Goal: Task Accomplishment & Management: Manage account settings

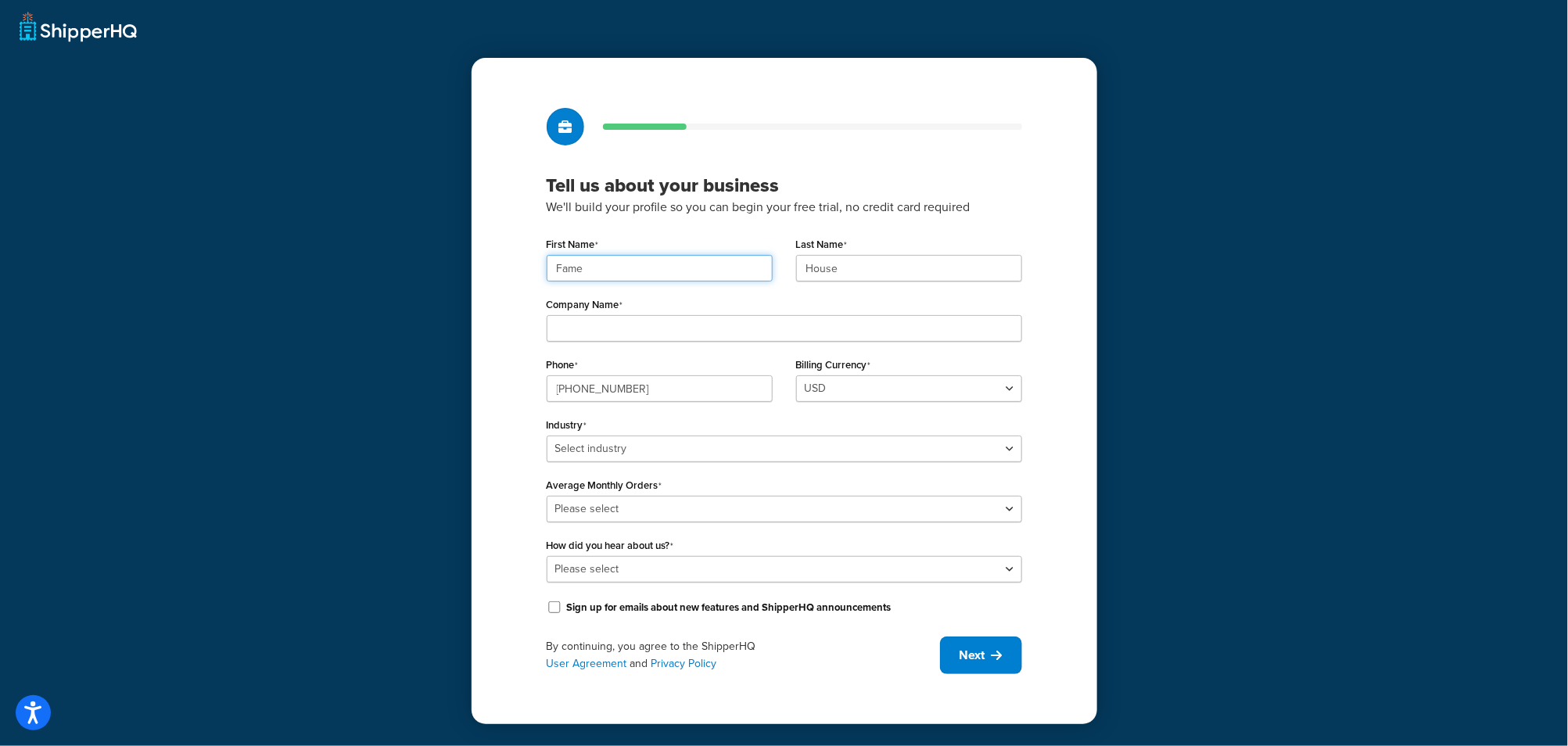
click at [636, 277] on input "Fame" at bounding box center [660, 268] width 226 height 27
drag, startPoint x: 636, startPoint y: 277, endPoint x: 815, endPoint y: 261, distance: 179.7
click at [636, 277] on input "Fame" at bounding box center [660, 268] width 226 height 27
paste input "UMG"
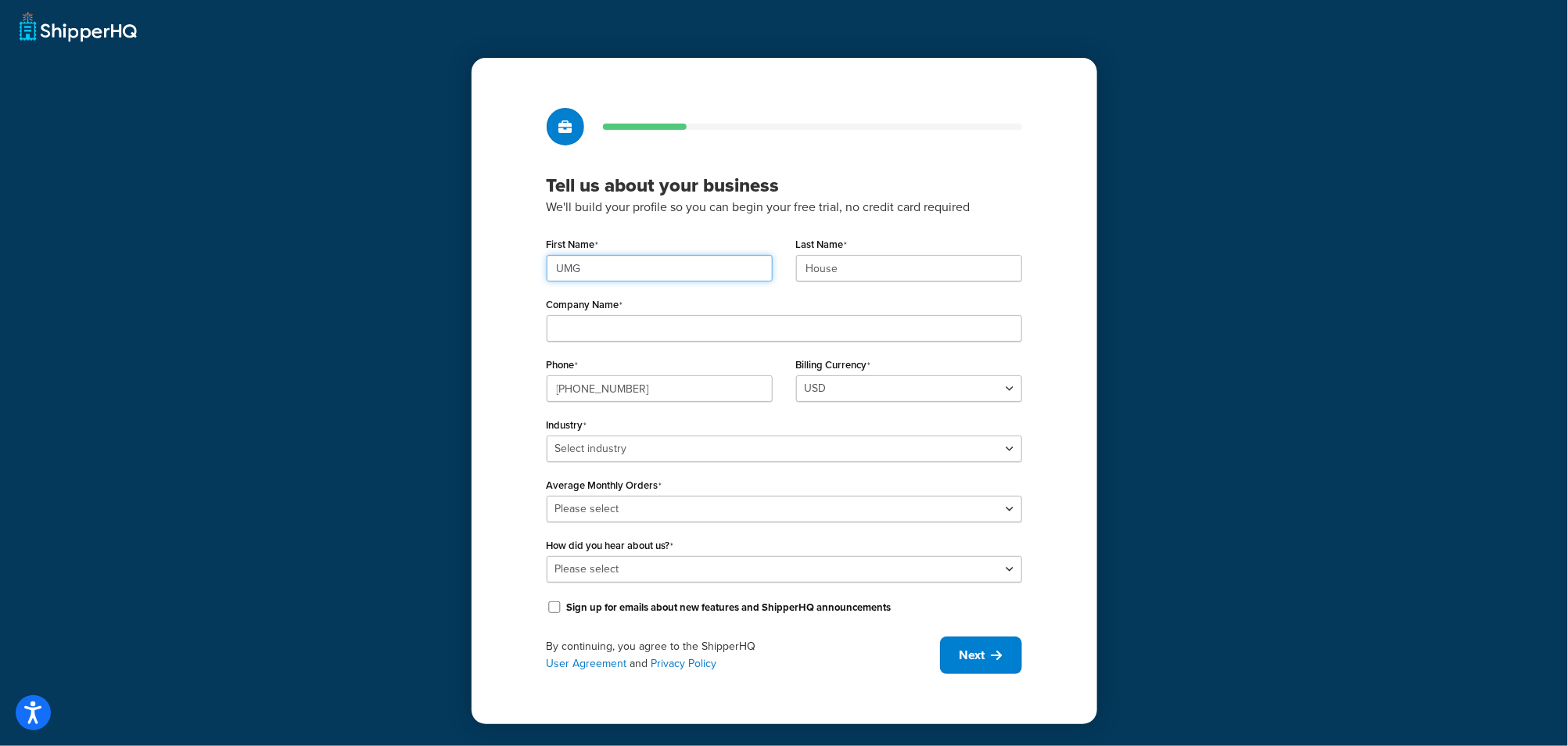
type input "UMG"
click at [871, 258] on input "House" at bounding box center [909, 268] width 226 height 27
paste input "UMG"
type input "UMG"
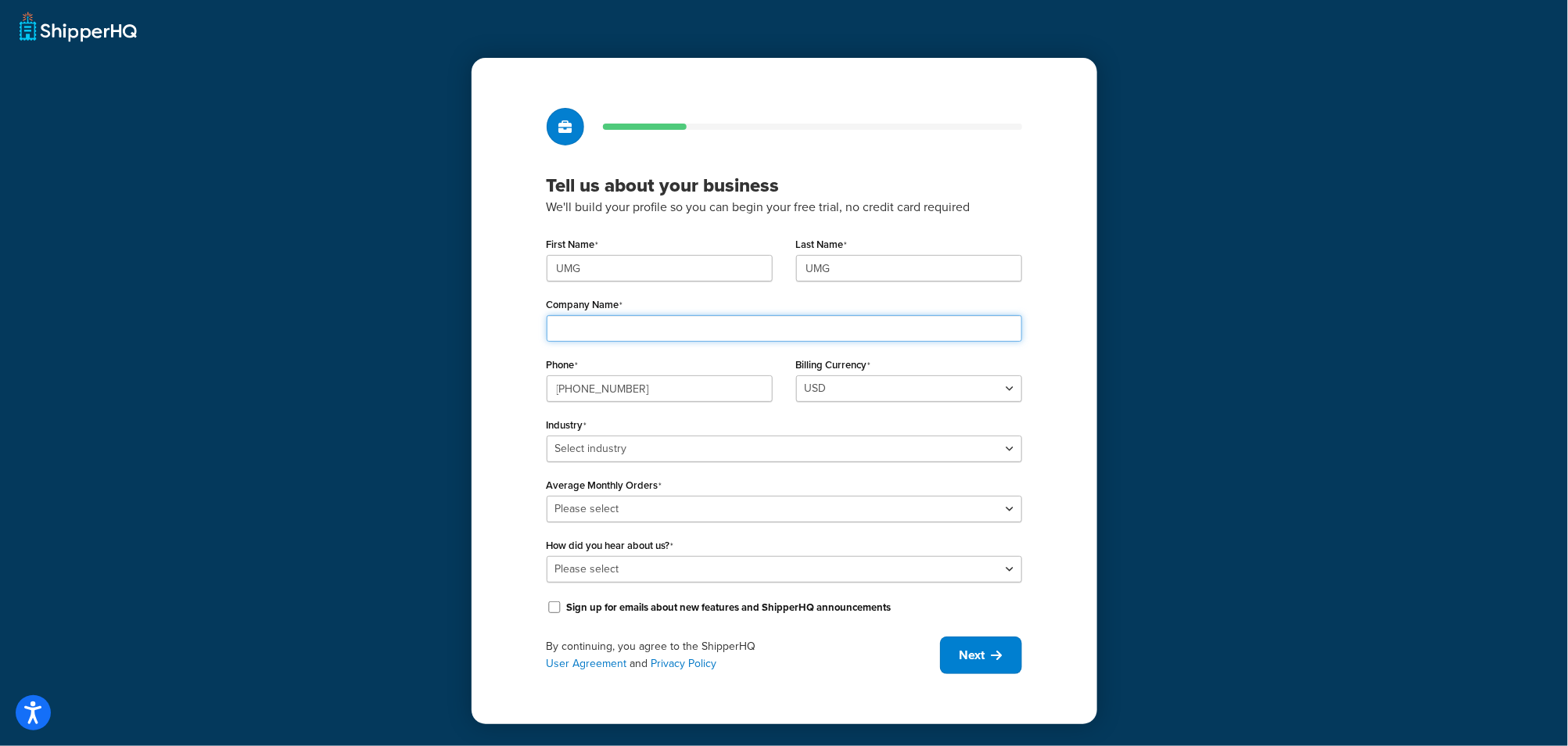
click at [600, 329] on input "Company Name" at bounding box center [784, 328] width 476 height 27
paste input "Universal Music Group"
type input "Universal Music Group"
click at [650, 397] on input "(+33) 01.44.41.91.91" at bounding box center [660, 388] width 226 height 27
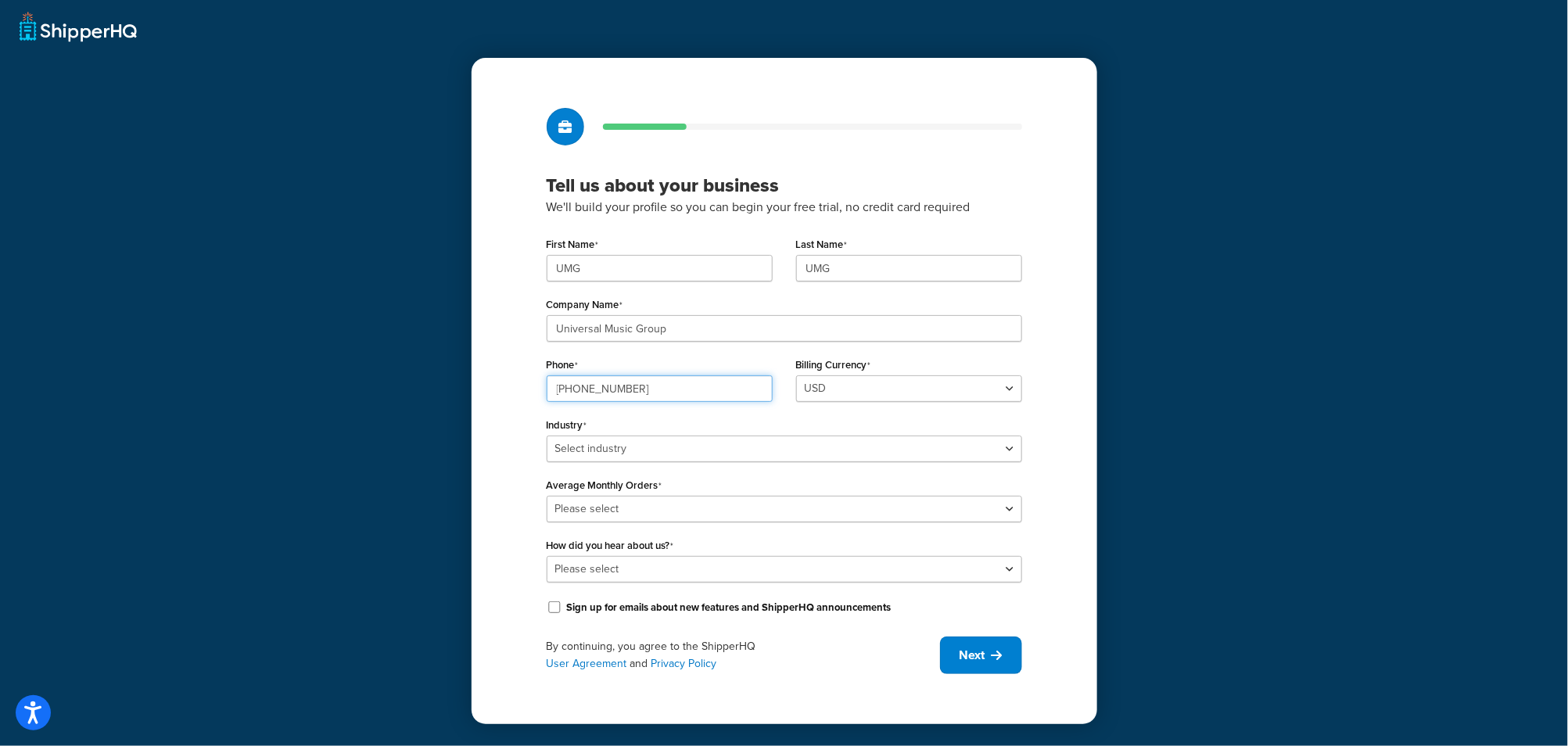
click at [650, 397] on input "(+33) 01.44.41.91.91" at bounding box center [660, 388] width 226 height 27
paste input "8449137510"
type input "8449137510"
click at [622, 461] on select "Select industry Automotive Adult Agriculture Alcohol, Tobacco & CBD Arts & Craf…" at bounding box center [784, 448] width 476 height 27
select select "25"
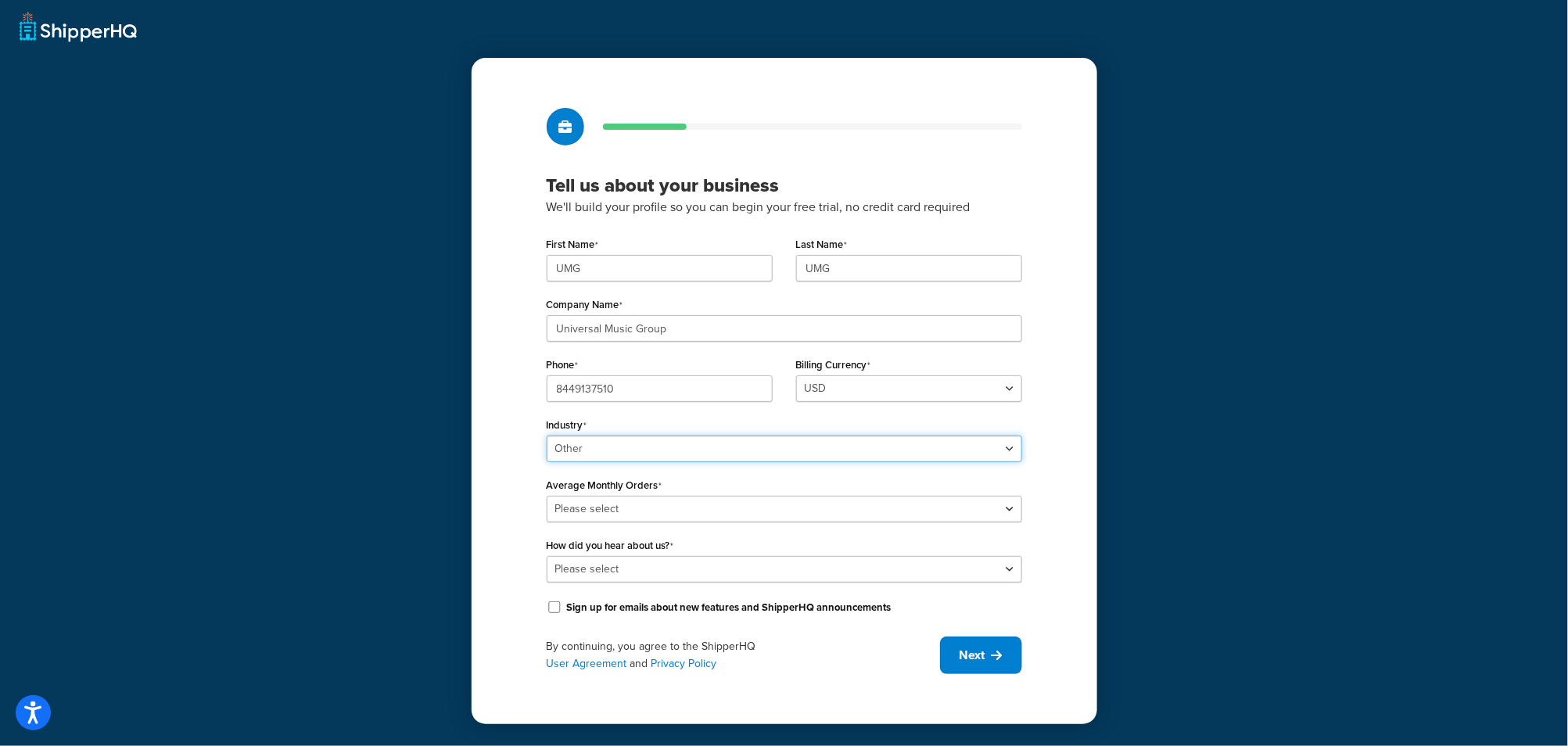
click at [547, 435] on select "Select industry Automotive Adult Agriculture Alcohol, Tobacco & CBD Arts & Craf…" at bounding box center [784, 448] width 476 height 27
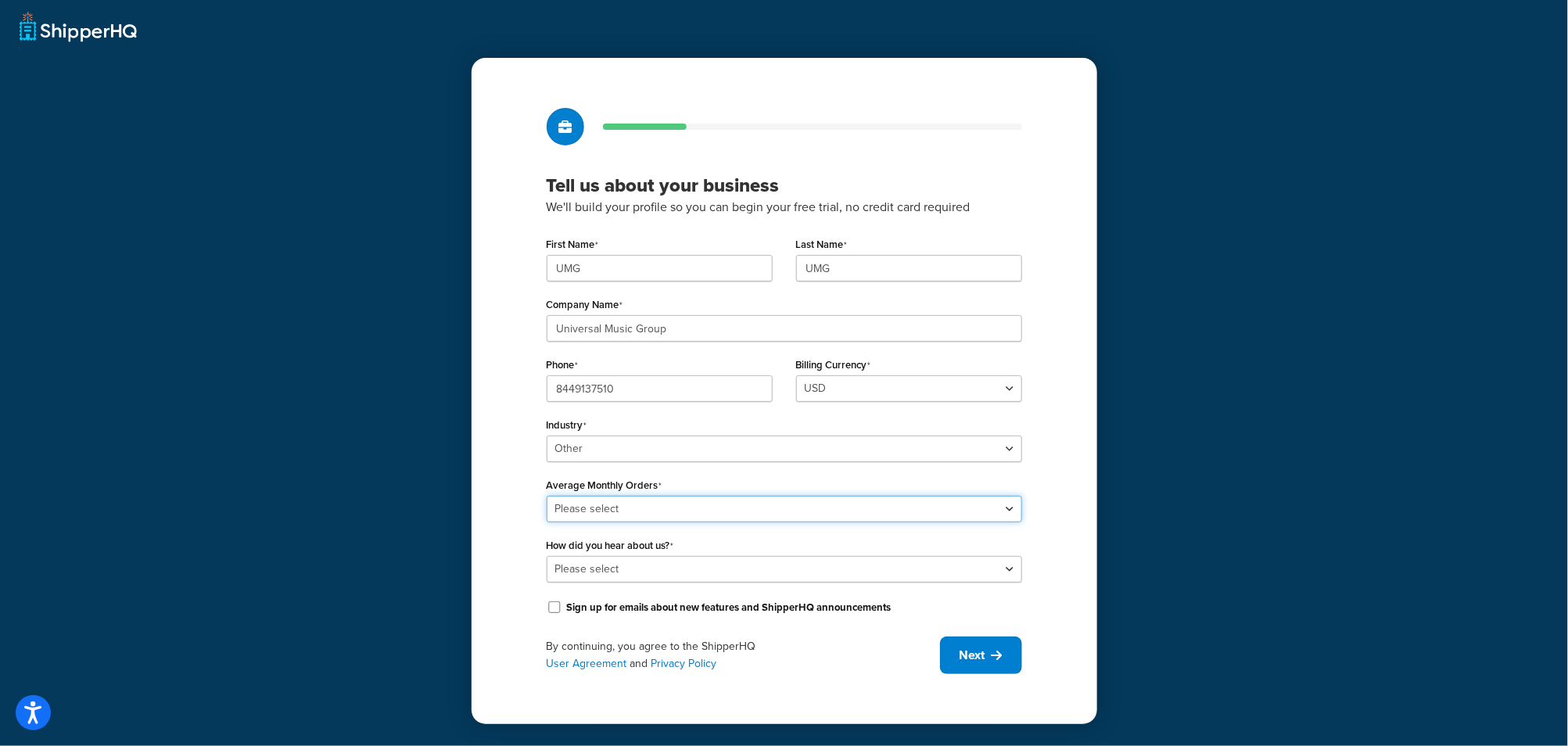
click at [614, 509] on select "Please select 0-500 501-1,000 1,001-10,000 10,001-20,000 Over 20,000" at bounding box center [784, 509] width 476 height 27
select select "3"
click at [547, 496] on select "Please select 0-500 501-1,000 1,001-10,000 10,001-20,000 Over 20,000" at bounding box center [784, 509] width 476 height 27
click at [618, 570] on select "Please select Online Search App Store or Marketplace Listing Referred by Agency…" at bounding box center [784, 569] width 476 height 27
select select "10"
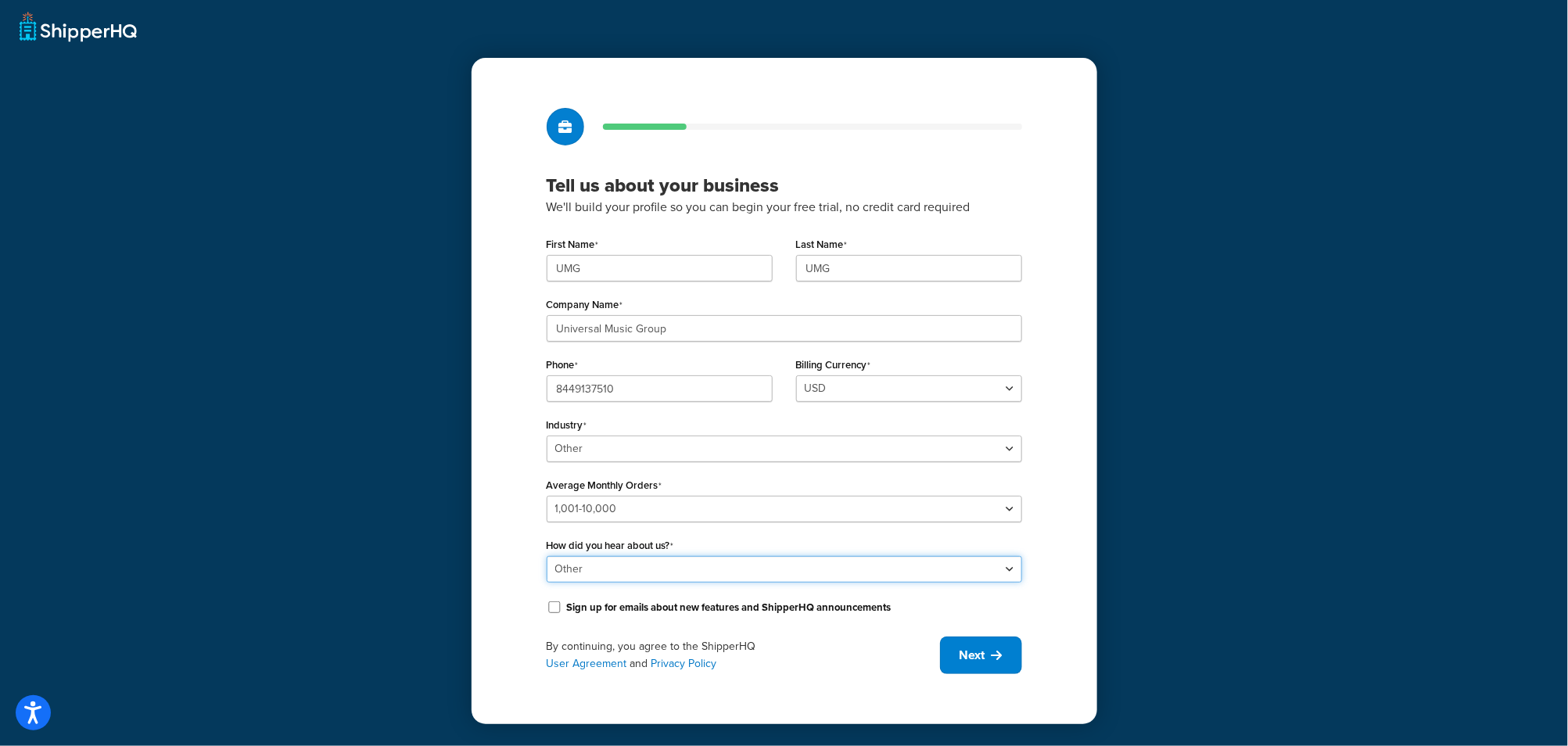
click at [547, 556] on select "Please select Online Search App Store or Marketplace Listing Referred by Agency…" at bounding box center [784, 569] width 476 height 27
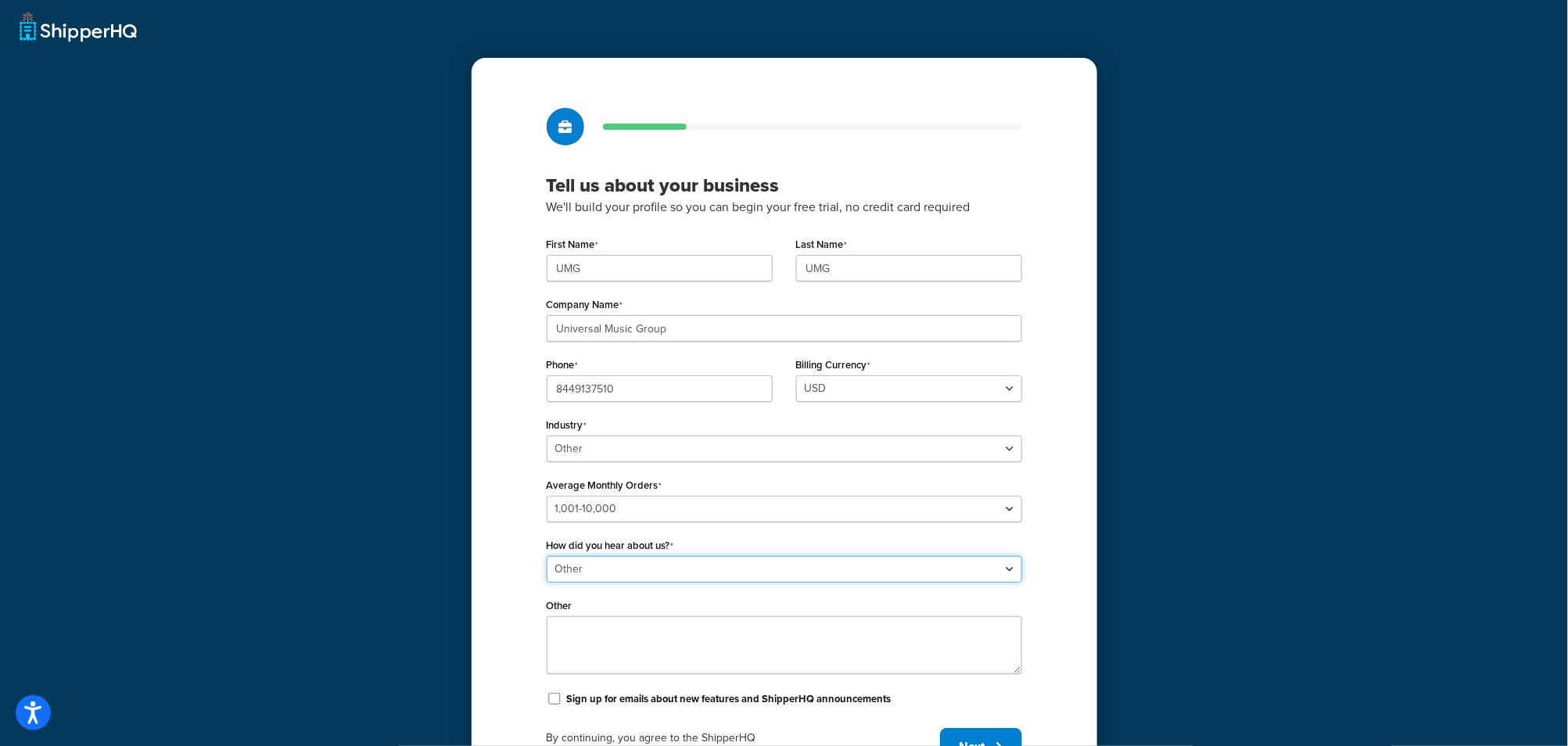
scroll to position [85, 0]
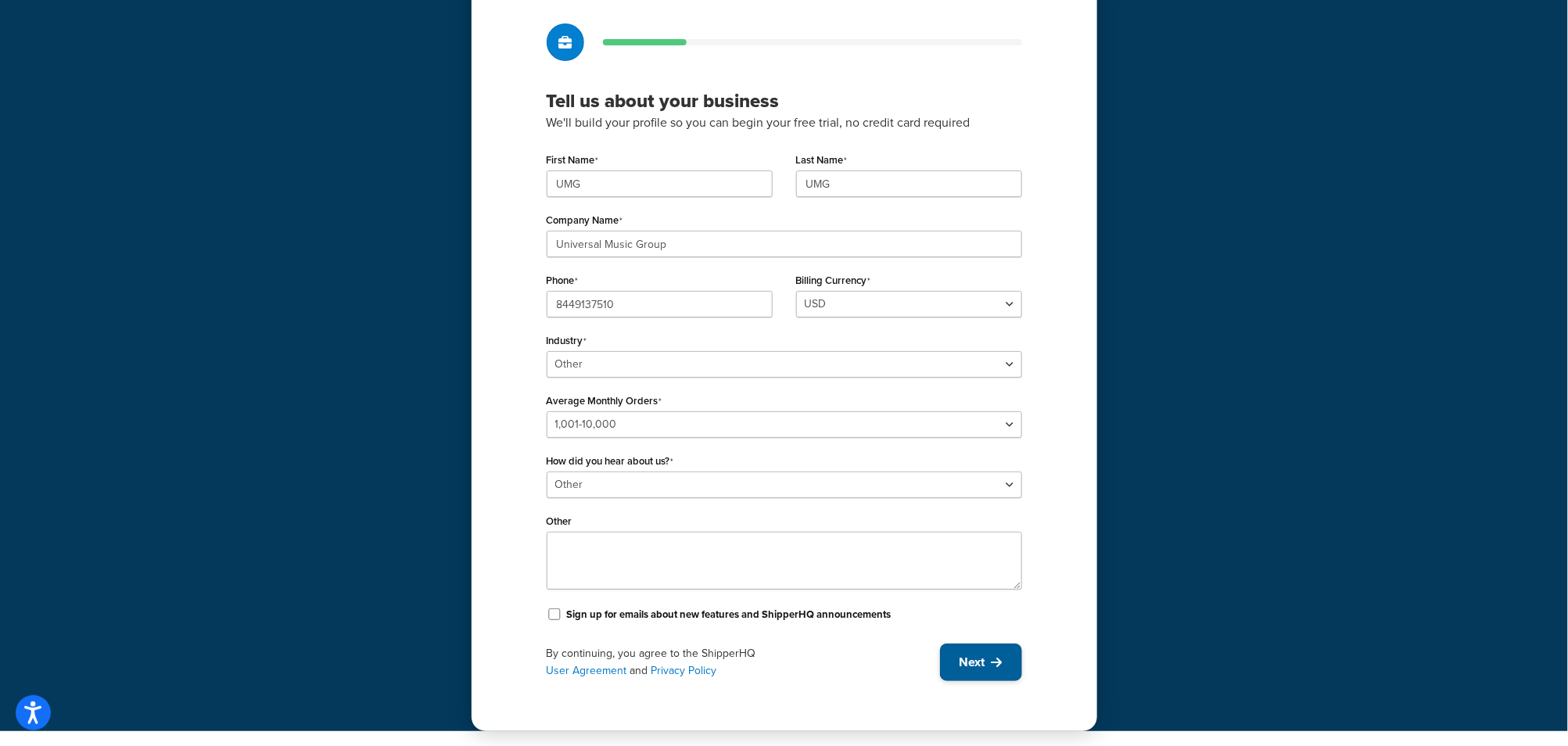
click at [977, 646] on button "Next" at bounding box center [981, 662] width 82 height 37
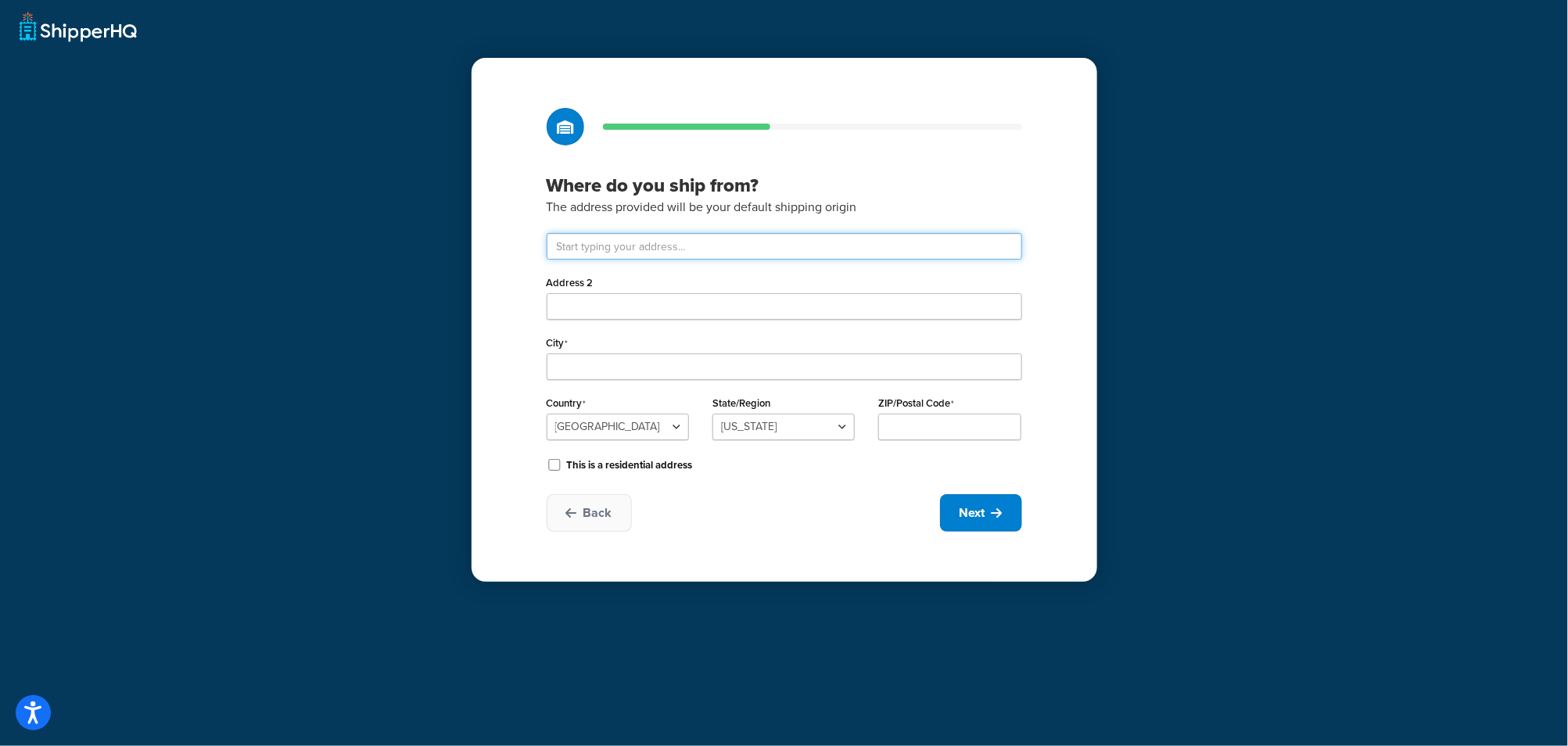
click at [636, 249] on input "text" at bounding box center [784, 246] width 476 height 27
paste input "123 S Broad St, 26th Floor"
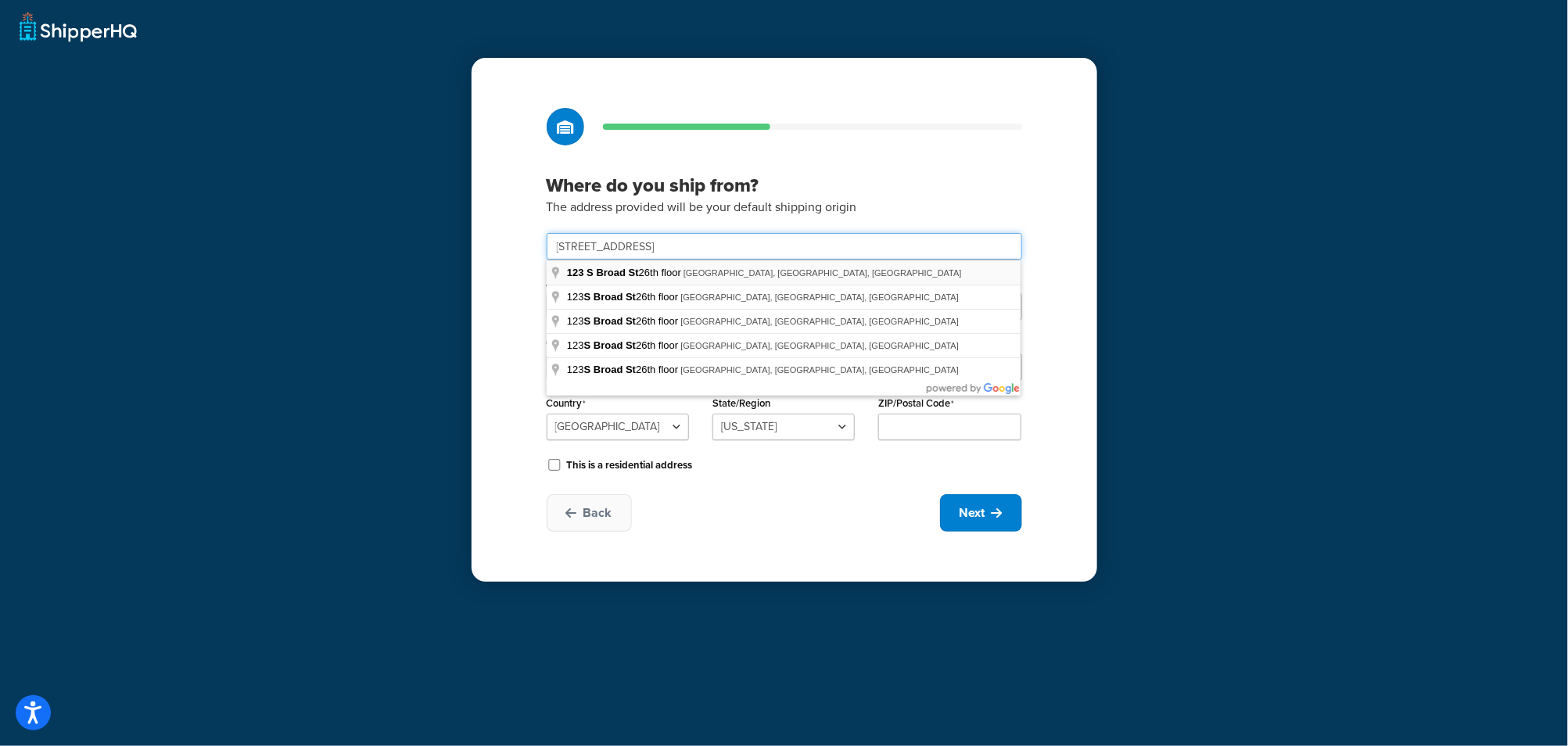
drag, startPoint x: 560, startPoint y: 249, endPoint x: 669, endPoint y: 262, distance: 109.8
click at [560, 249] on input "123 S Broad St, 26th Floor" at bounding box center [784, 246] width 476 height 27
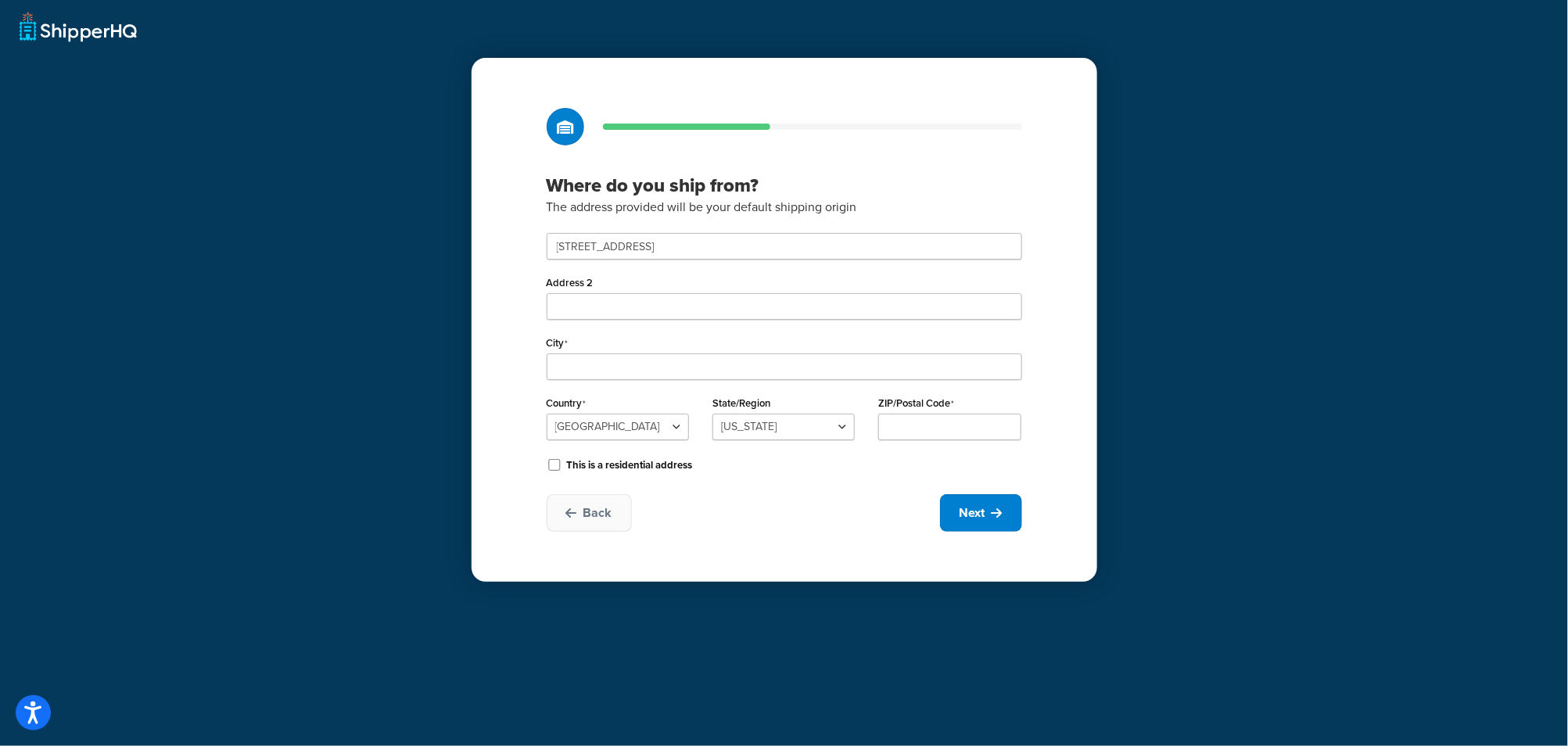
type input "123 S Broad St 26th floor"
type input "Philadelphia"
select select "38"
type input "19109"
click at [1015, 518] on button "Next" at bounding box center [981, 513] width 82 height 37
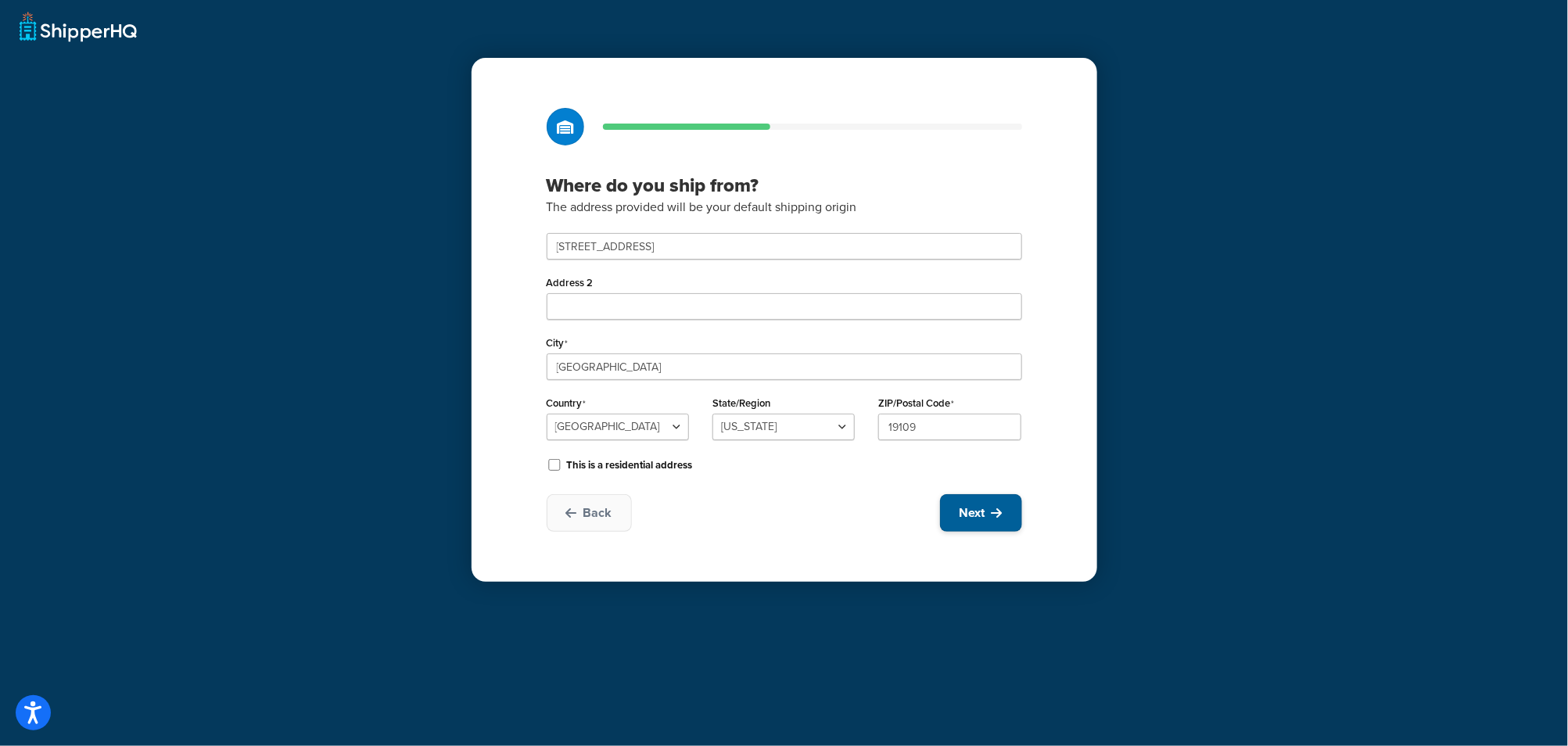
select select "1"
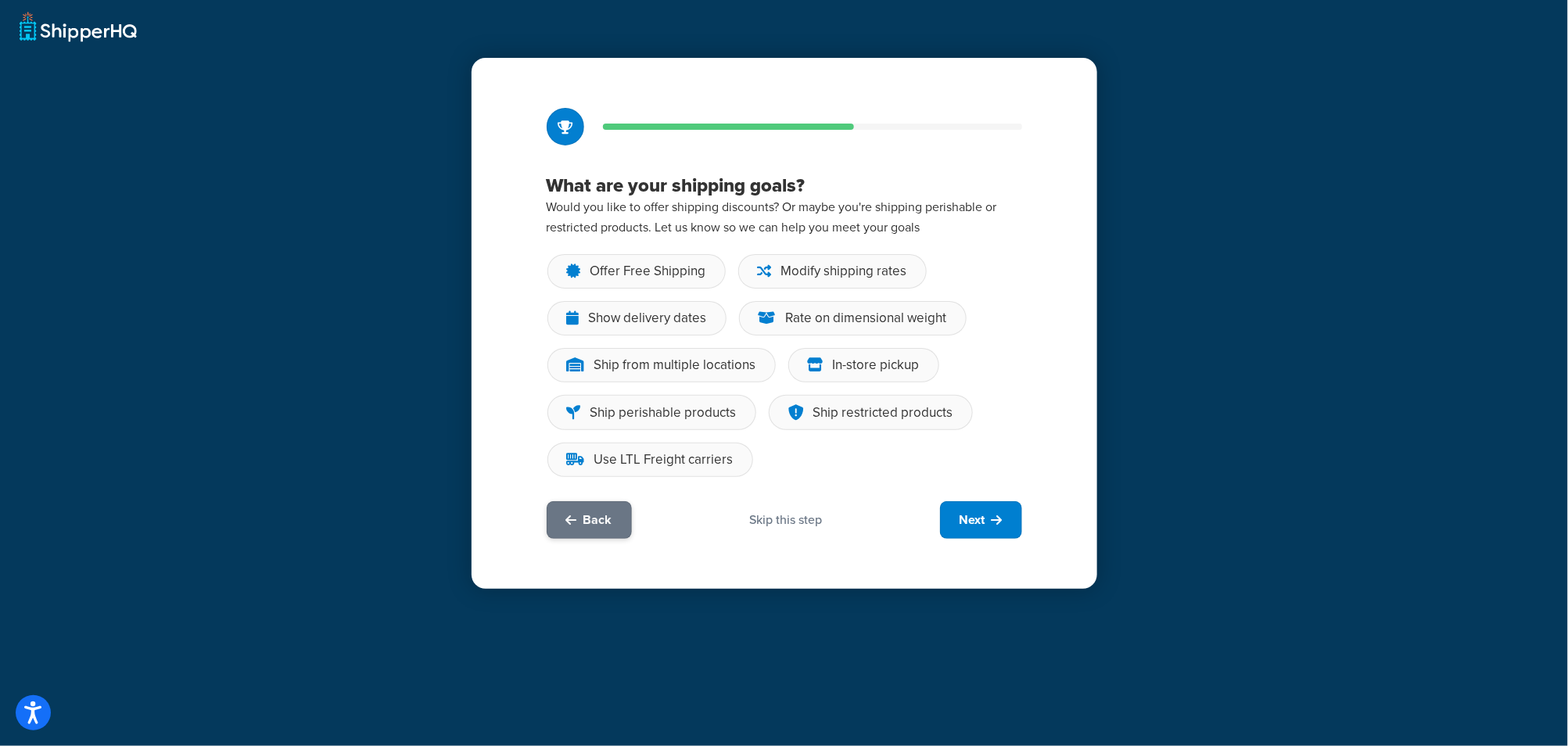
click at [611, 526] on button "Back" at bounding box center [589, 520] width 86 height 37
select select "38"
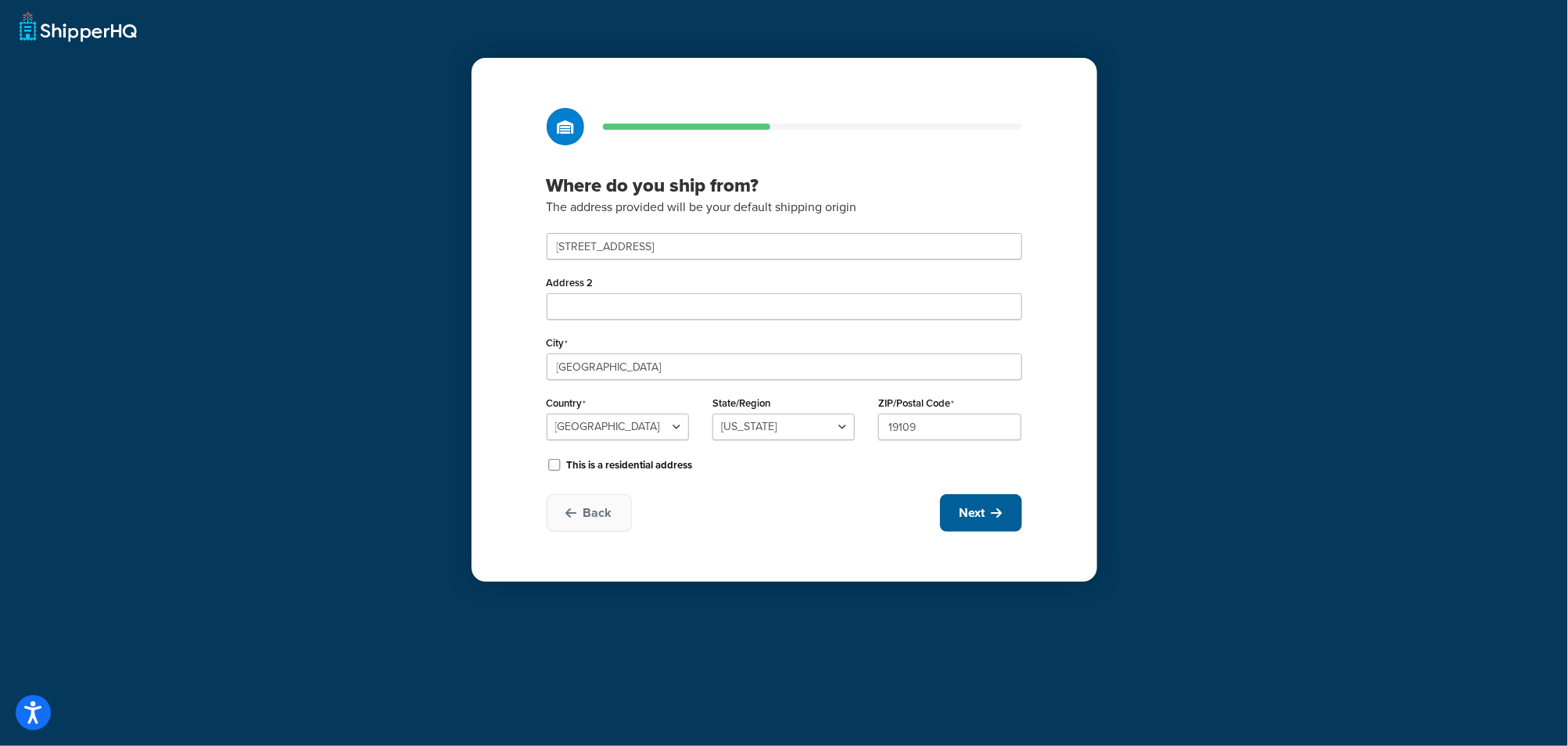
click at [981, 508] on span "Next" at bounding box center [972, 513] width 26 height 17
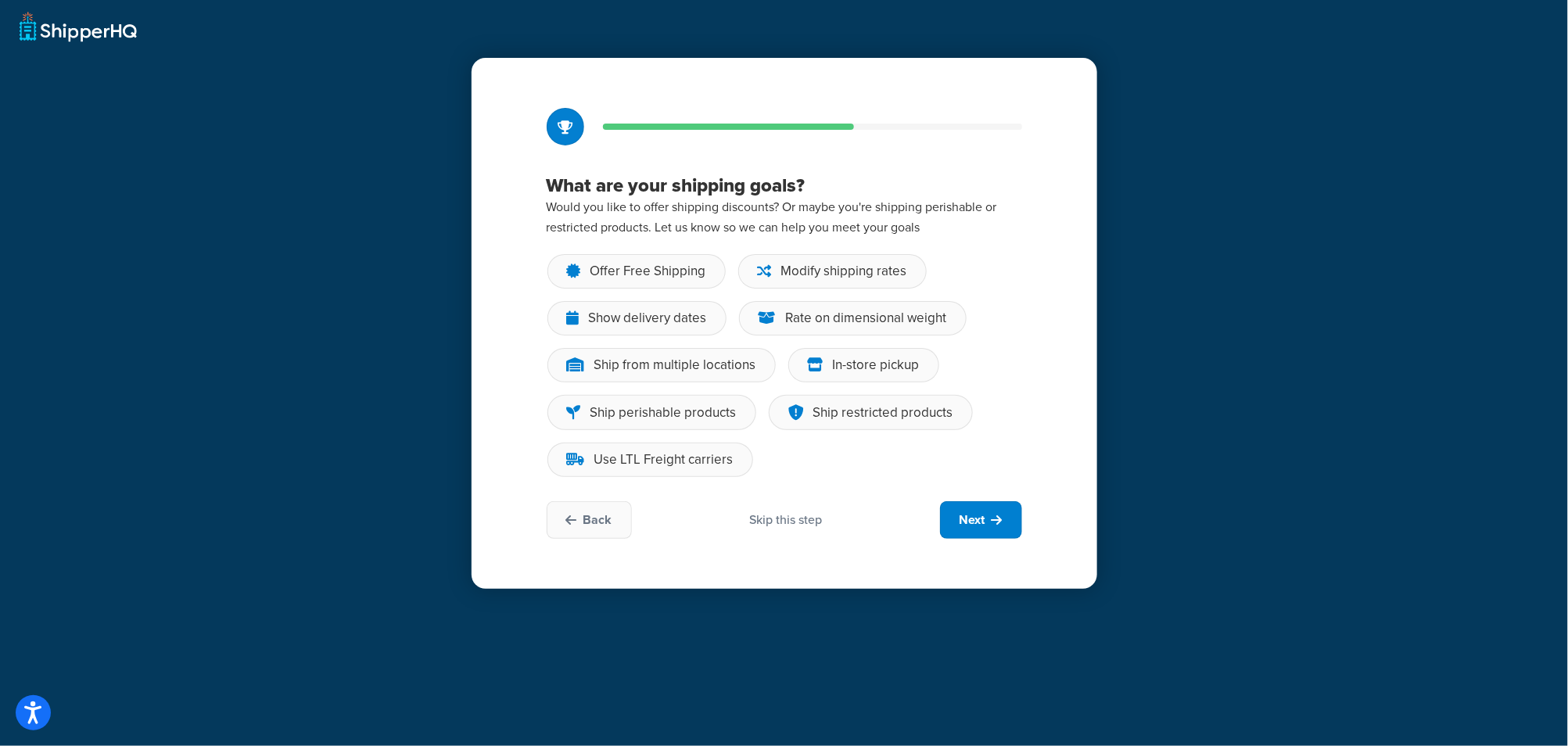
click at [806, 517] on div "Skip this step" at bounding box center [786, 519] width 73 height 17
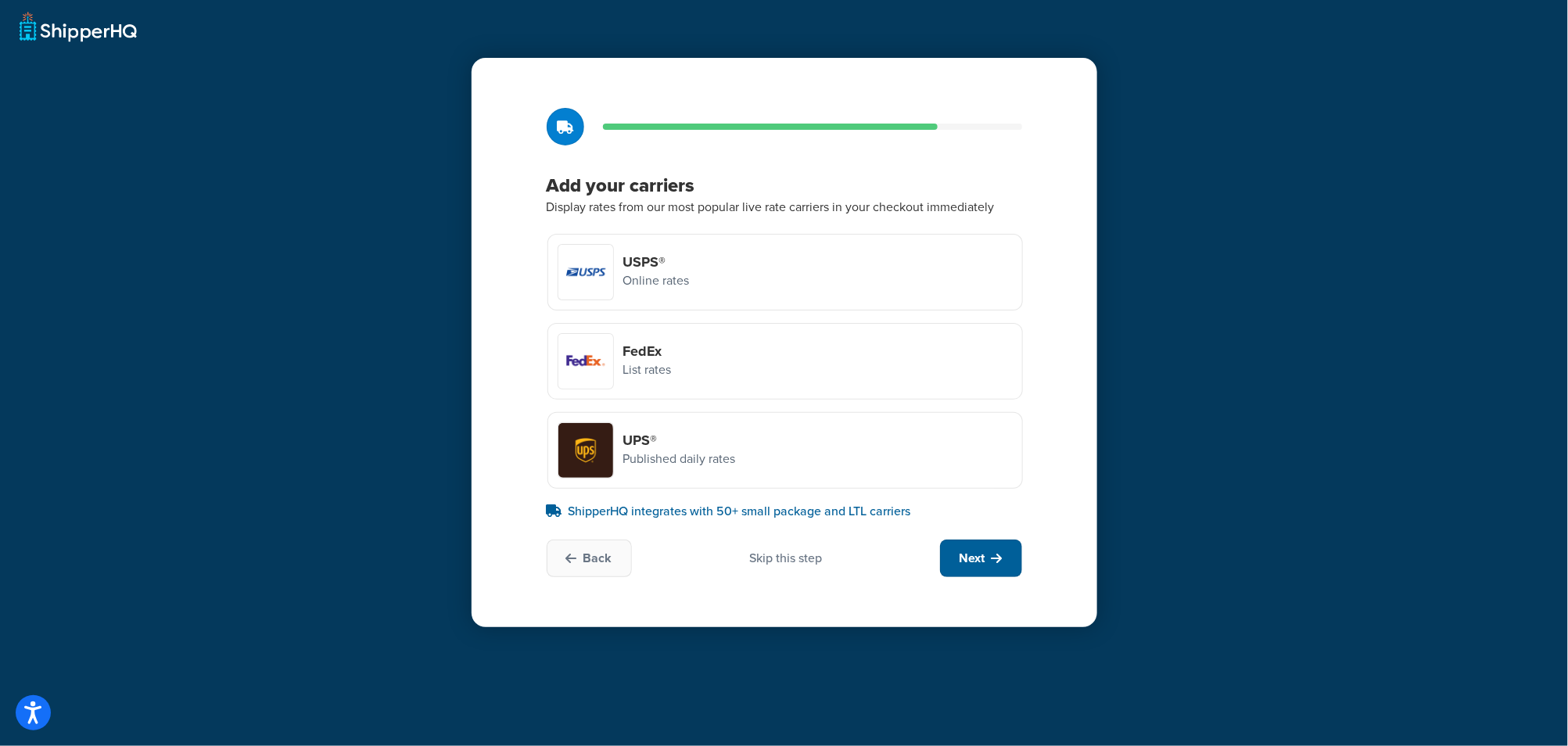
click at [989, 561] on button "Next" at bounding box center [981, 558] width 82 height 37
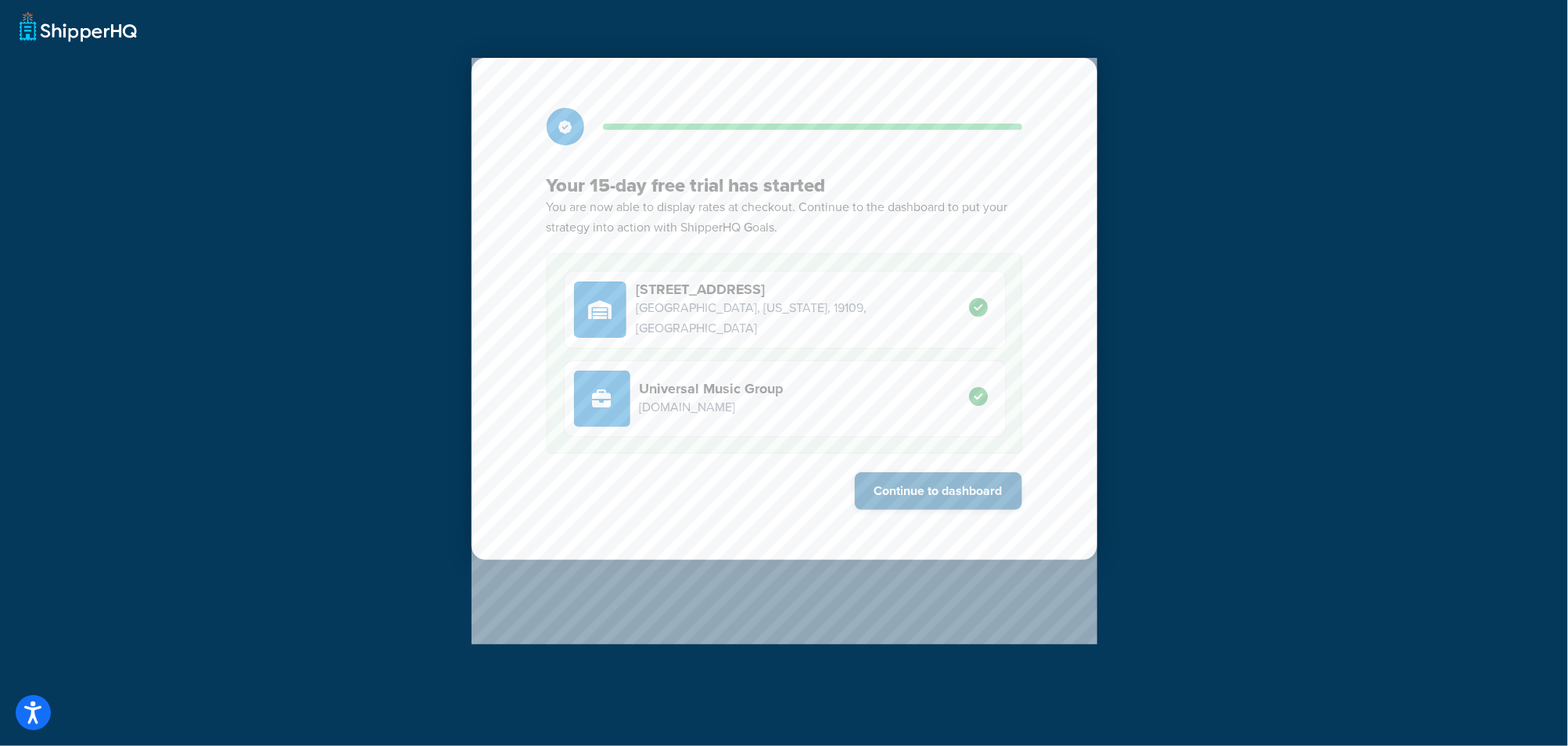
click at [900, 491] on button "Continue to dashboard" at bounding box center [938, 491] width 167 height 37
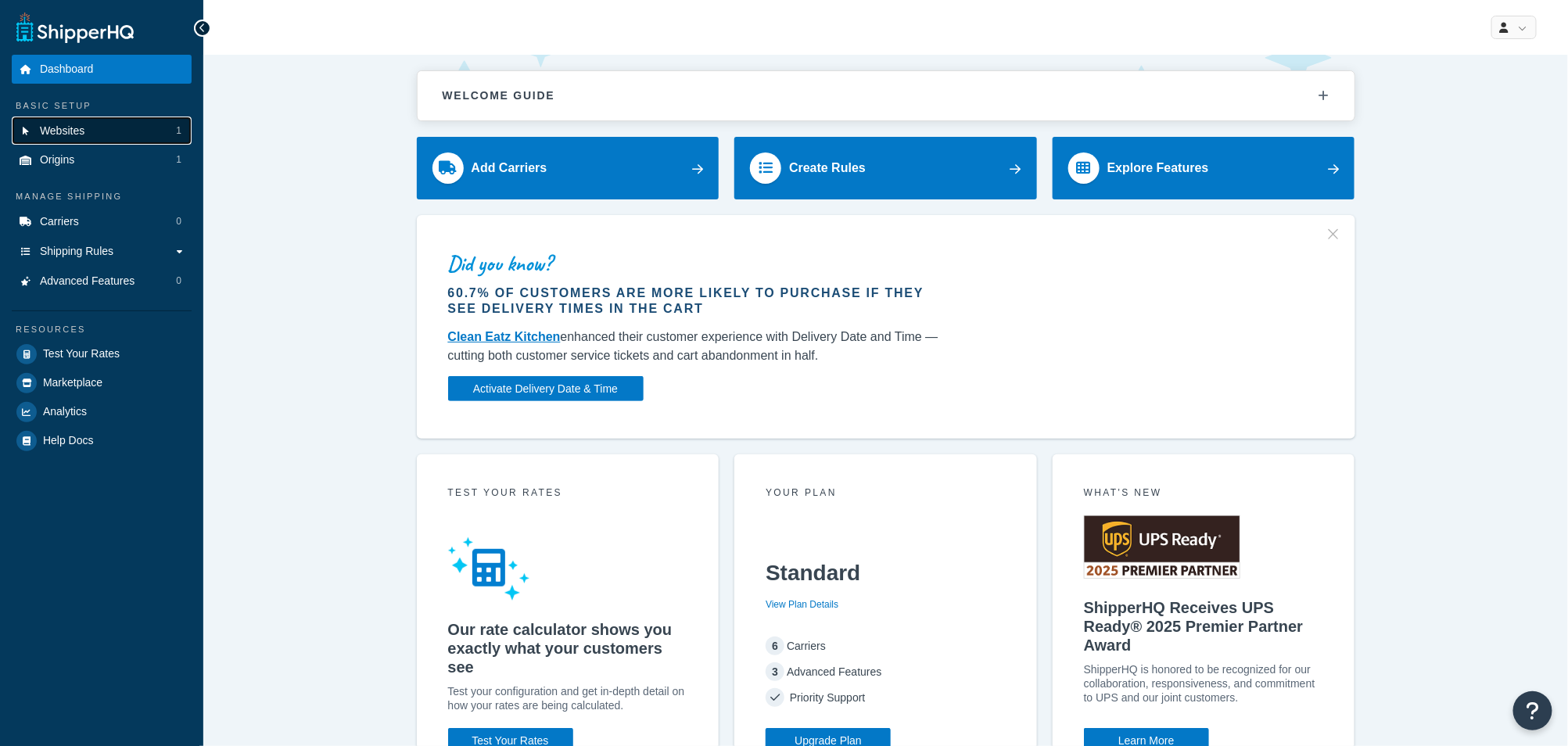
click at [103, 136] on link "Websites 1" at bounding box center [102, 131] width 180 height 29
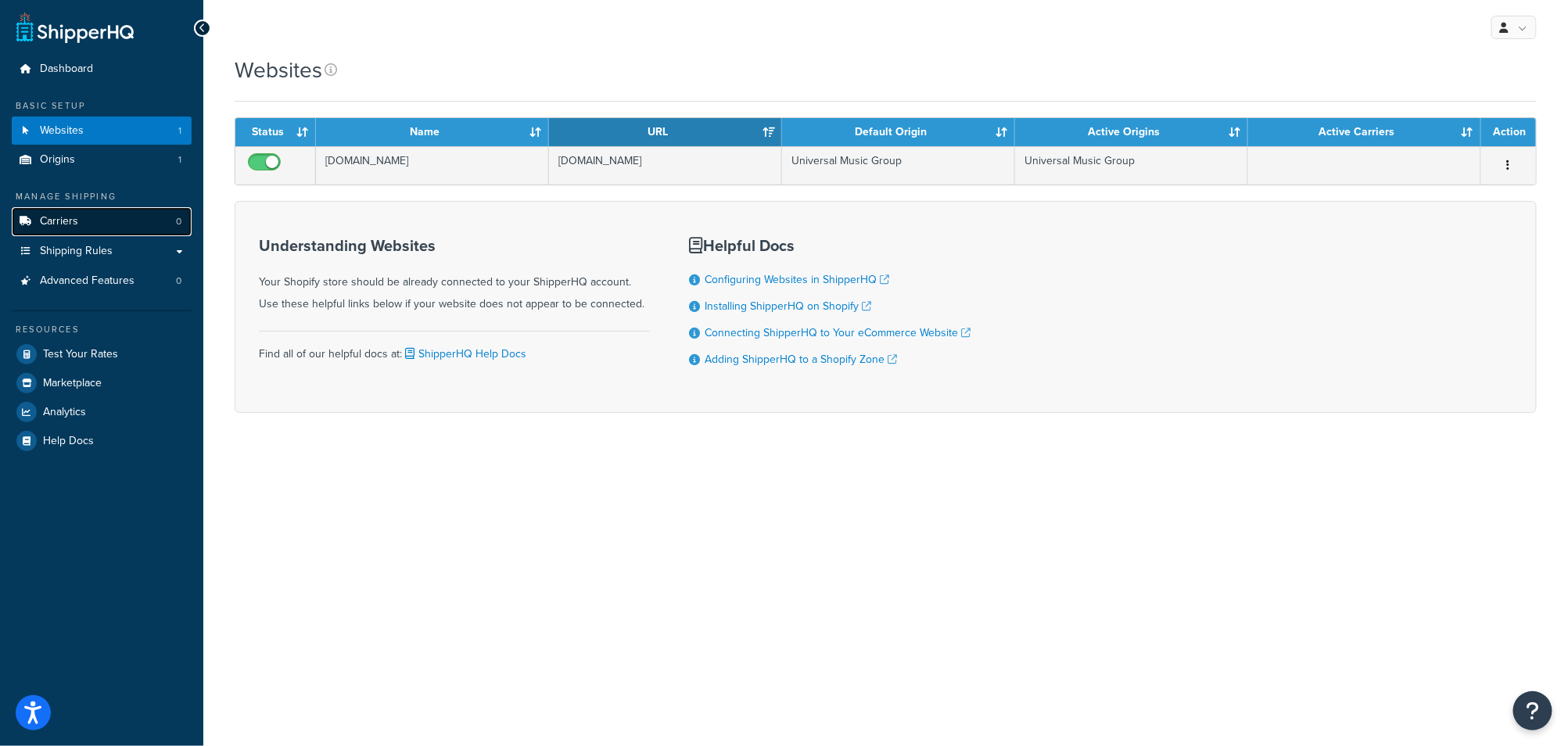
click at [59, 226] on span "Carriers" at bounding box center [58, 221] width 38 height 13
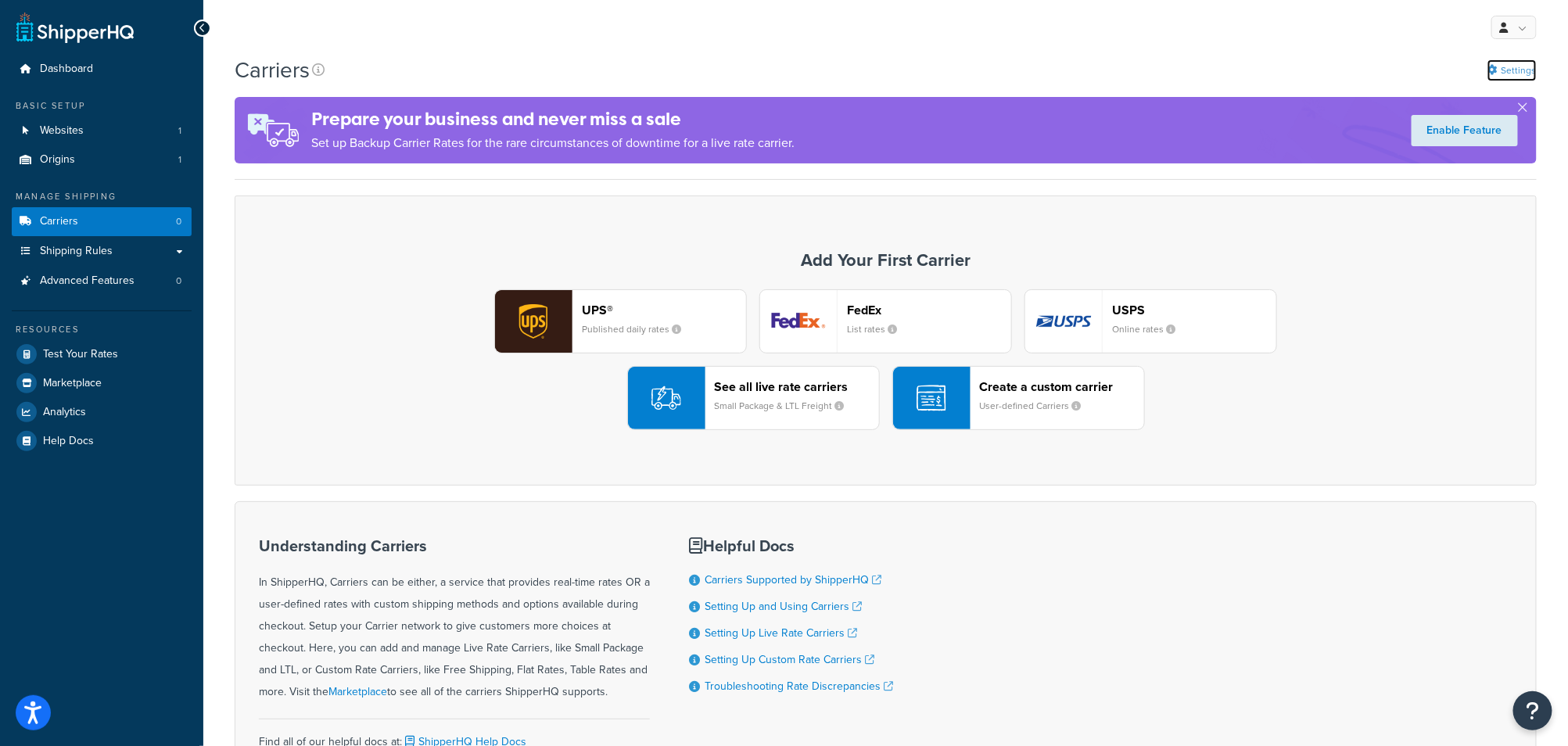
click at [1515, 65] on link "Settings" at bounding box center [1511, 70] width 49 height 22
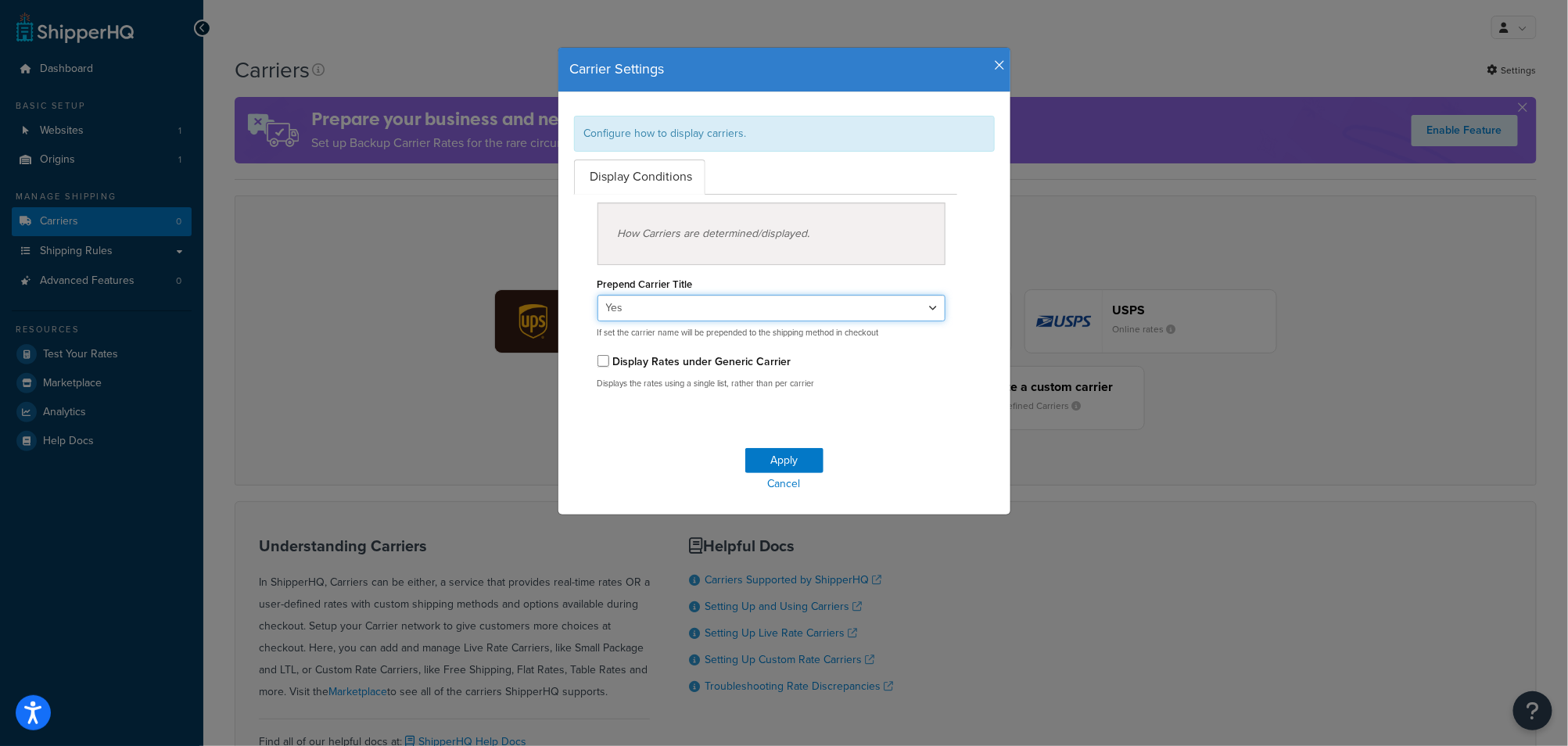
click at [622, 310] on select "Yes No" at bounding box center [772, 308] width 349 height 27
select select "false"
click at [597, 295] on select "Yes No" at bounding box center [772, 308] width 349 height 27
click at [807, 458] on button "Apply" at bounding box center [784, 460] width 78 height 25
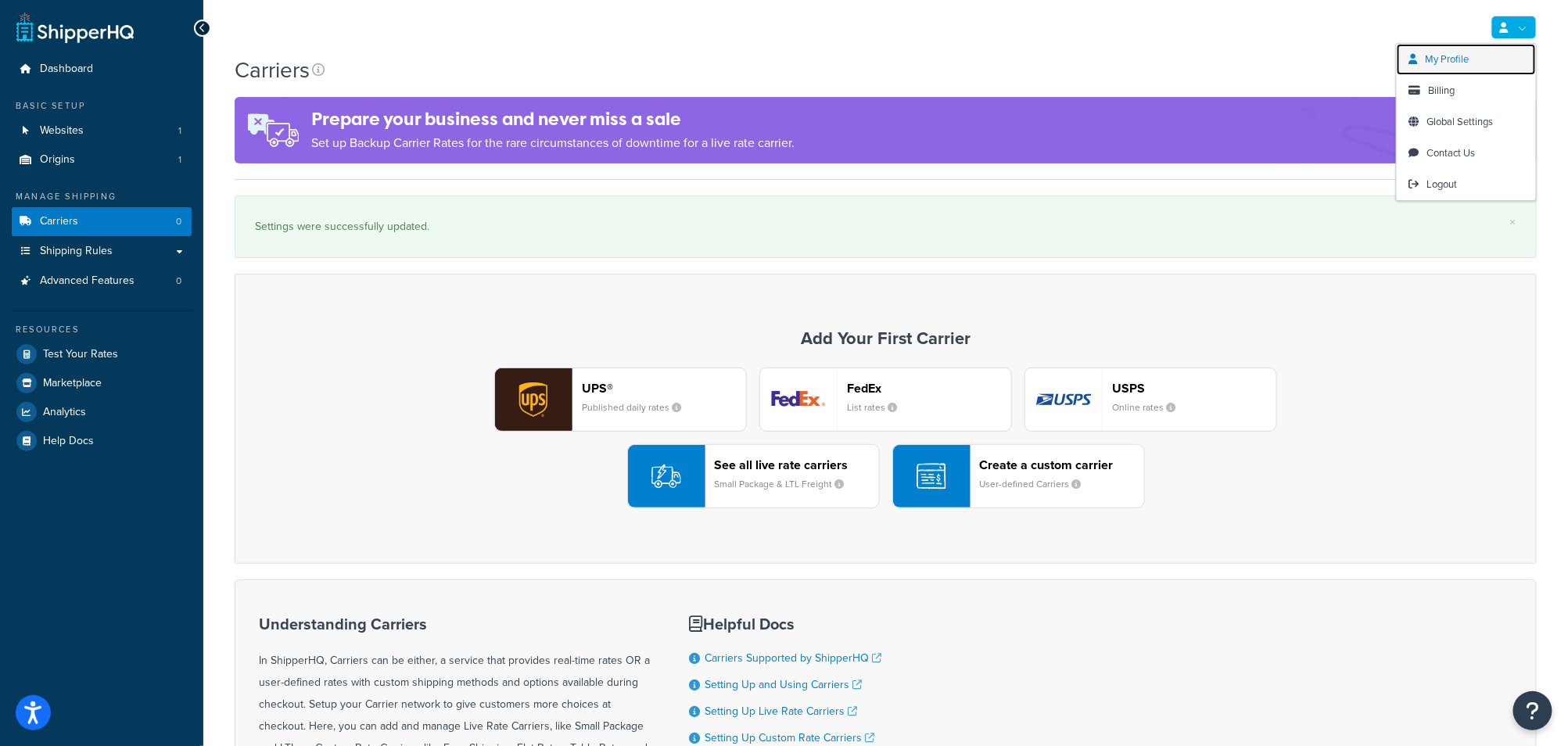
click at [1467, 64] on span "My Profile" at bounding box center [1448, 59] width 44 height 15
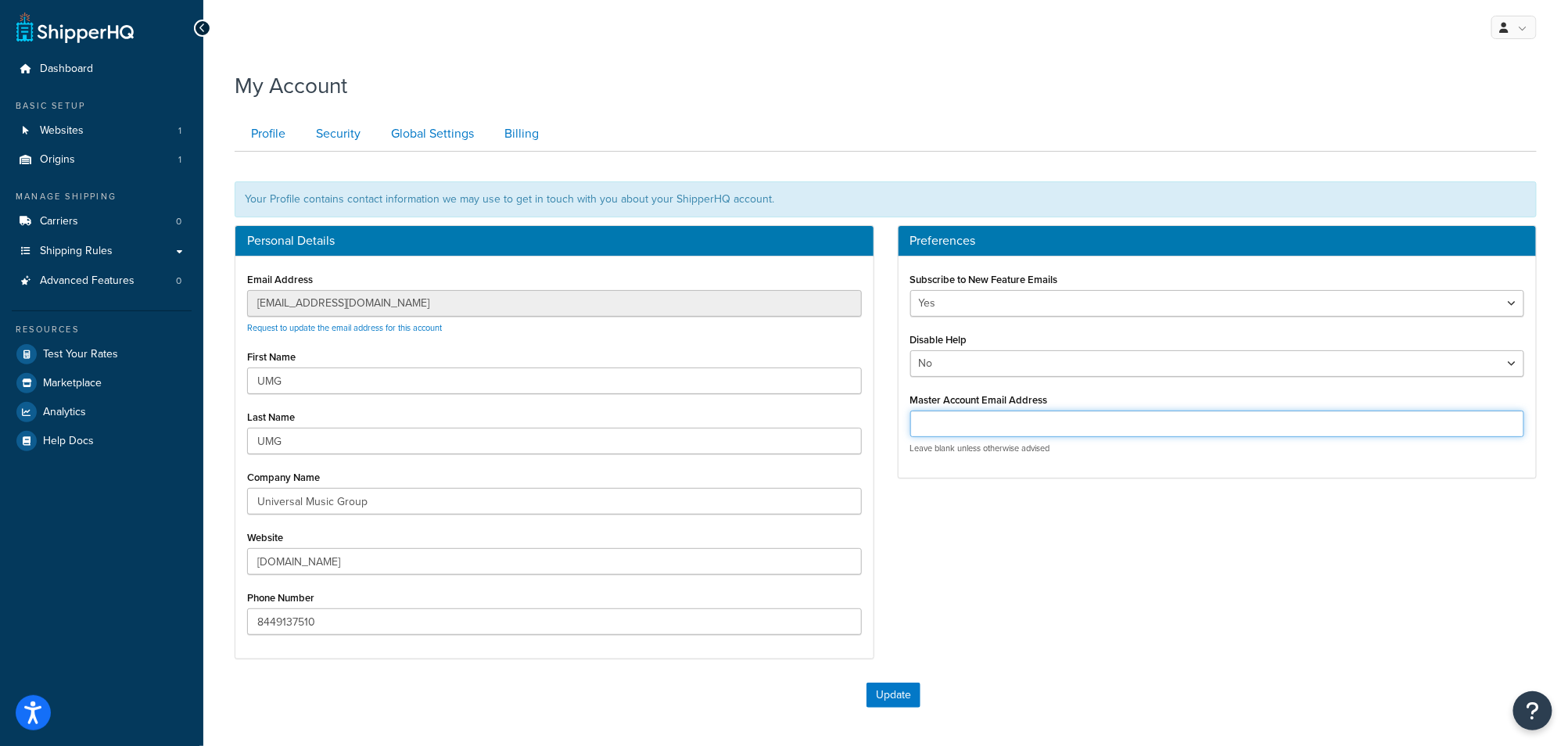
click at [1023, 423] on input "Master Account Email Address" at bounding box center [1217, 423] width 614 height 27
paste input "umg-fr-sandbox.myshopify.com@shopify.com"
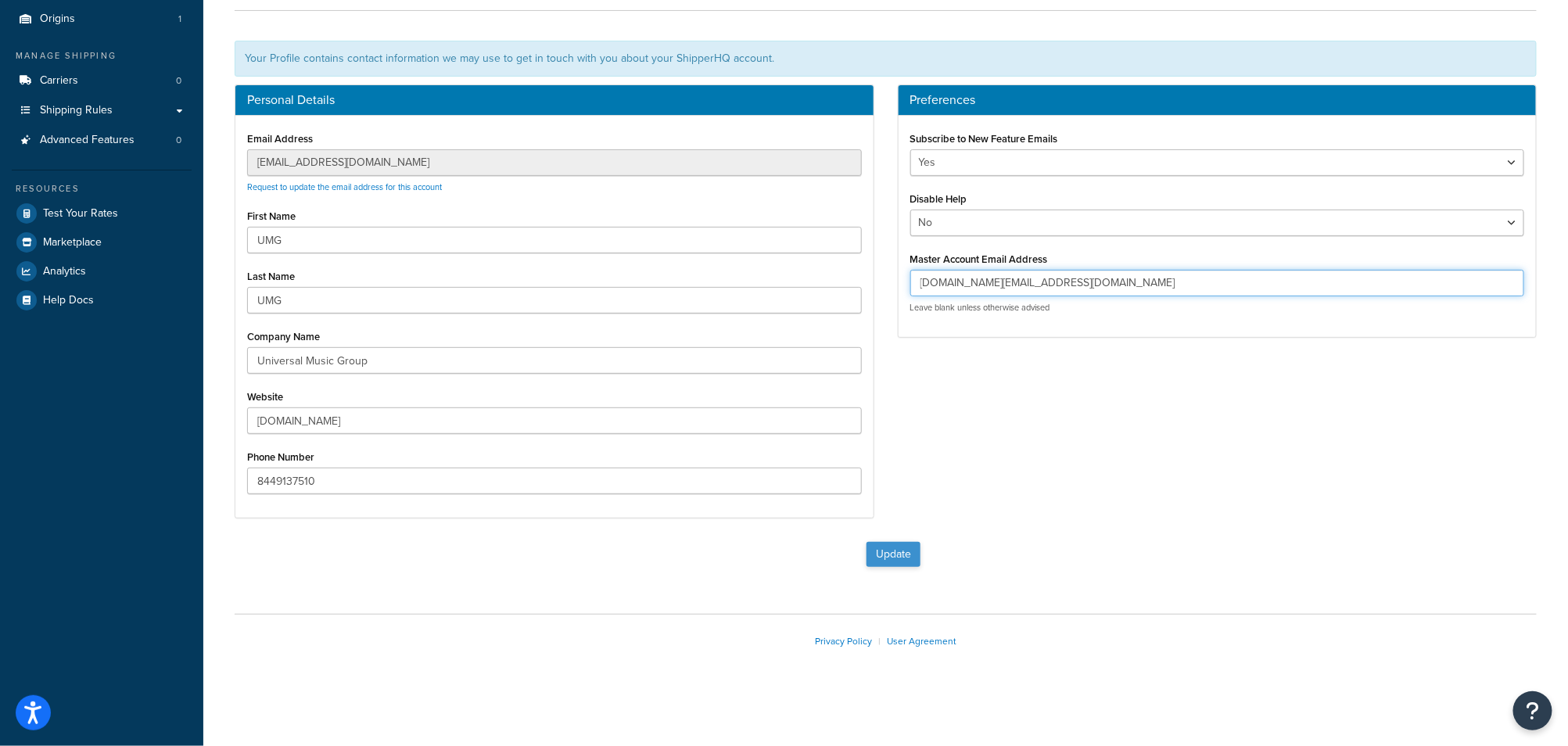
type input "umg-fr-sandbox.myshopify.com@shopify.com"
click at [911, 548] on button "Update" at bounding box center [893, 554] width 54 height 25
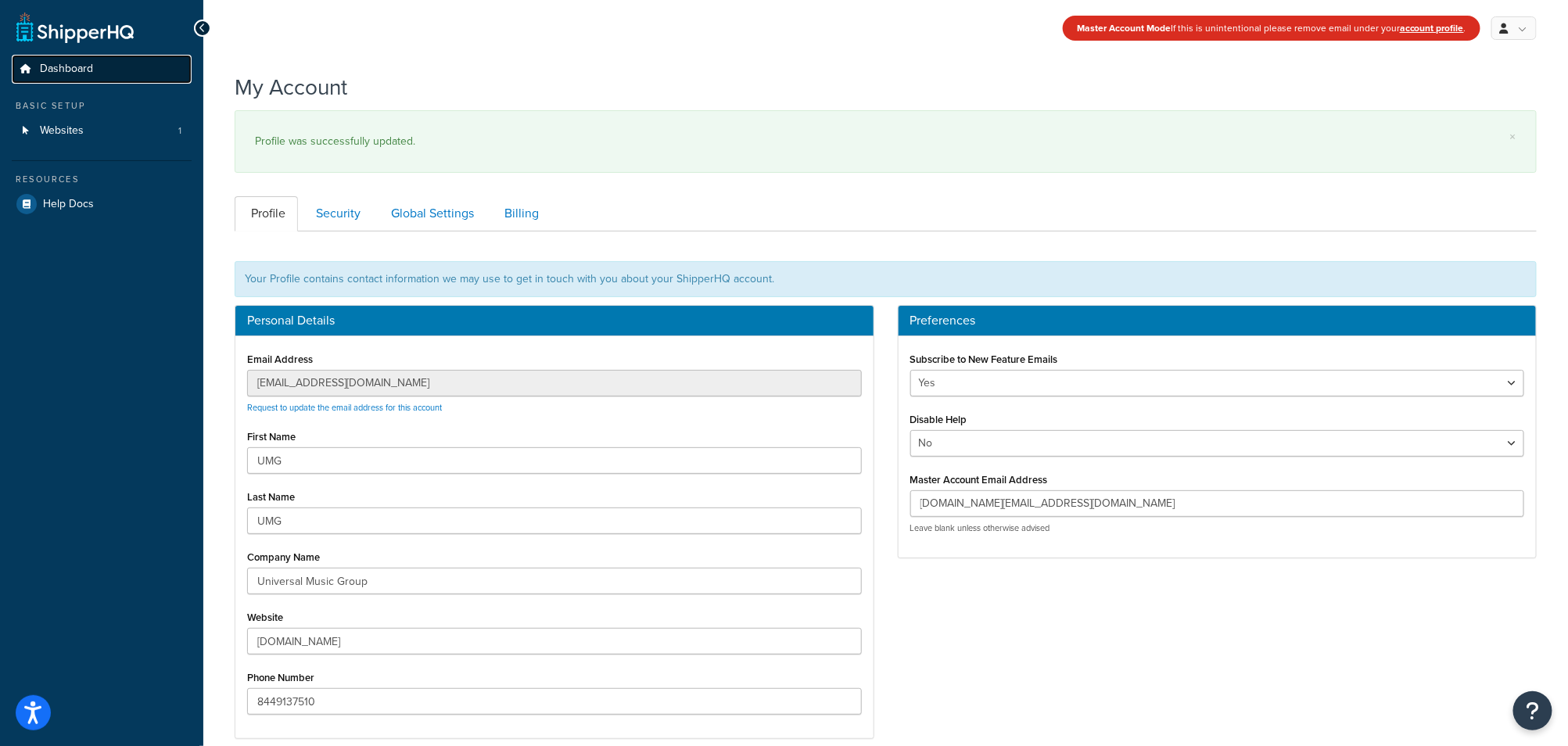
click at [73, 69] on span "Dashboard" at bounding box center [66, 69] width 53 height 13
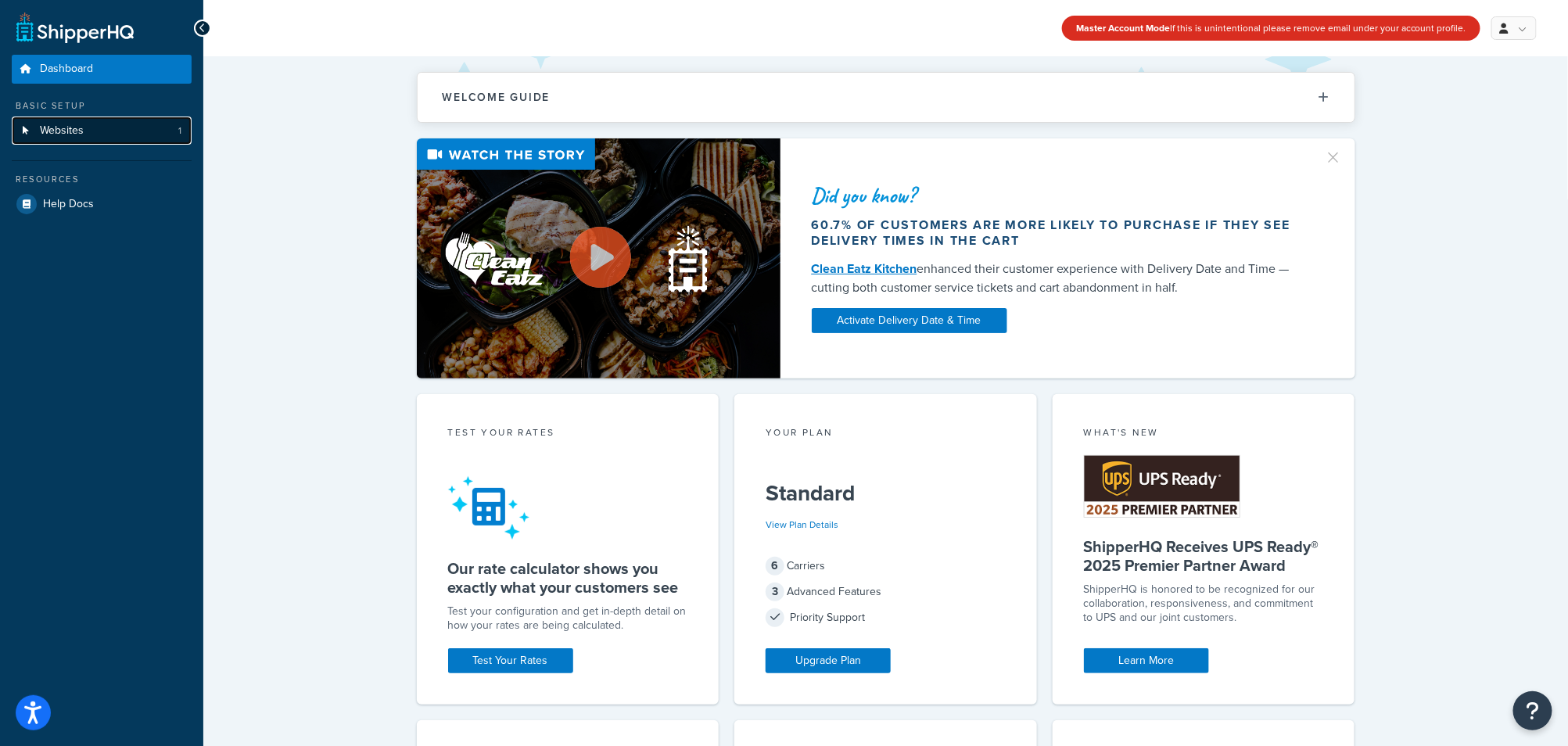
click at [37, 132] on link "Websites 1" at bounding box center [102, 131] width 180 height 29
